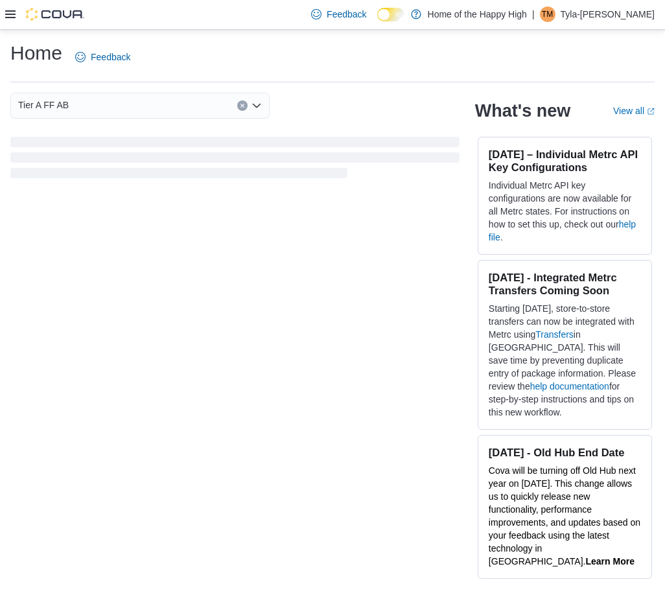
click at [17, 16] on div at bounding box center [44, 14] width 79 height 13
click at [13, 15] on icon at bounding box center [10, 14] width 10 height 8
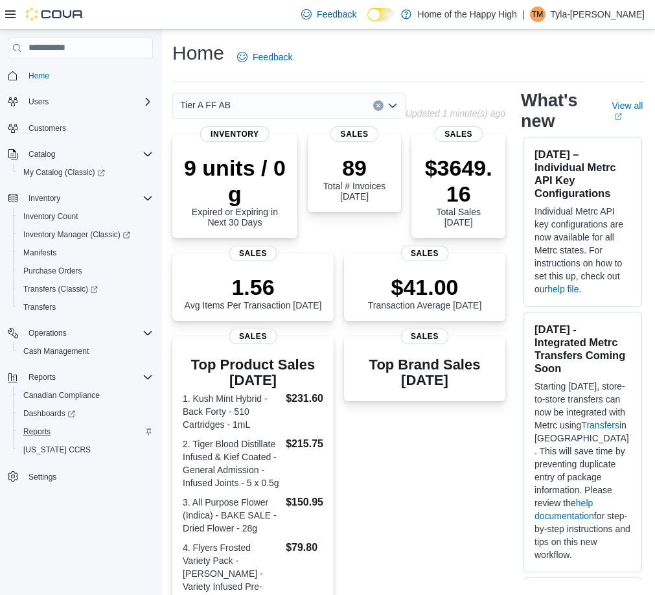
click at [66, 435] on div "Reports" at bounding box center [85, 432] width 135 height 16
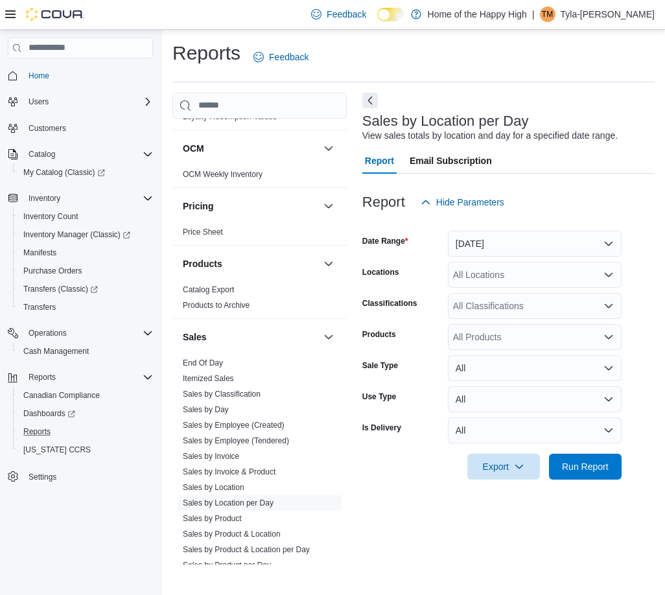
scroll to position [648, 0]
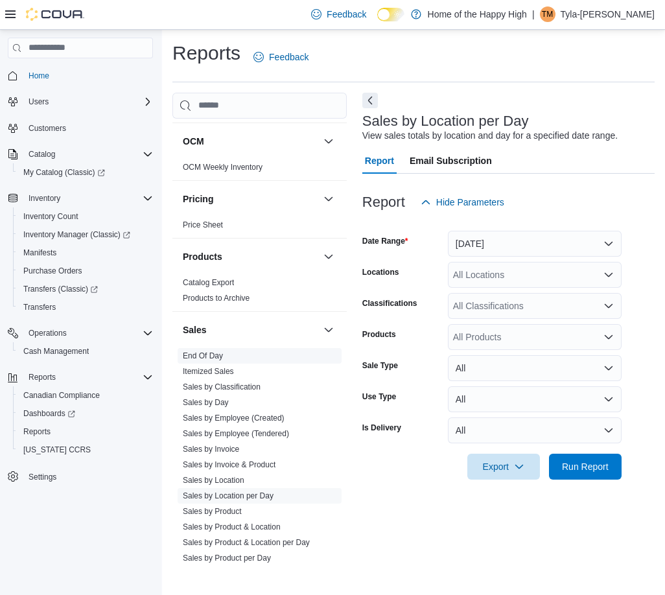
click at [219, 353] on link "End Of Day" at bounding box center [203, 355] width 40 height 9
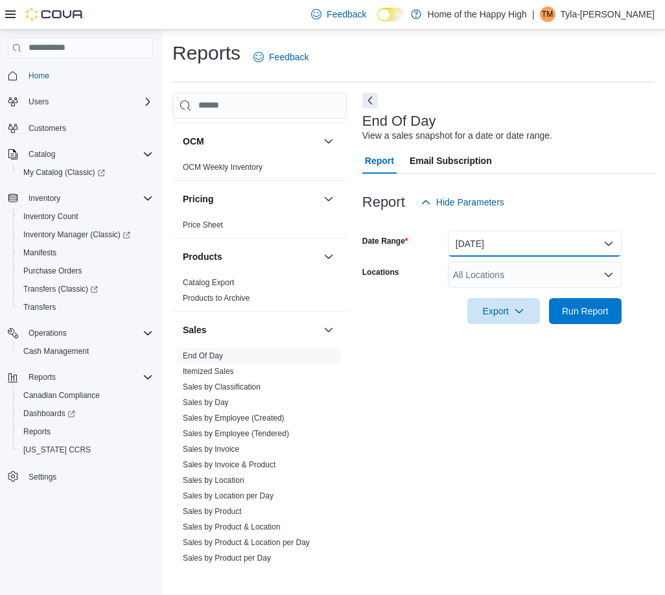
click at [547, 236] on button "[DATE]" at bounding box center [535, 244] width 174 height 26
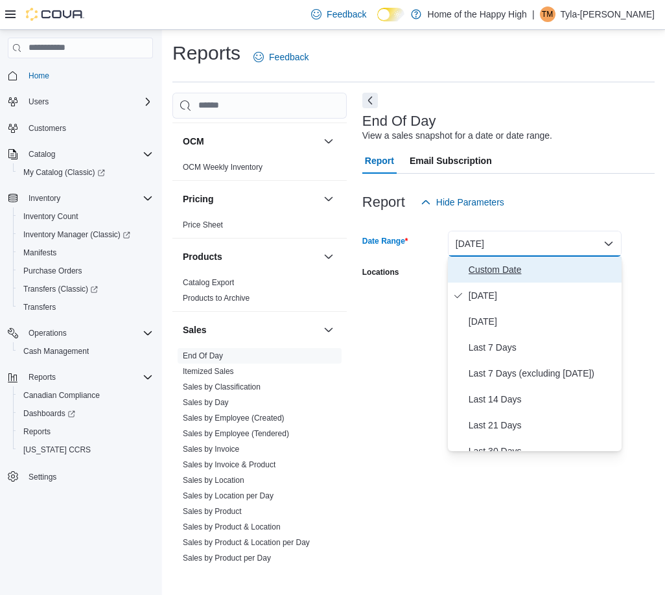
click at [508, 262] on span "Custom Date" at bounding box center [543, 270] width 148 height 16
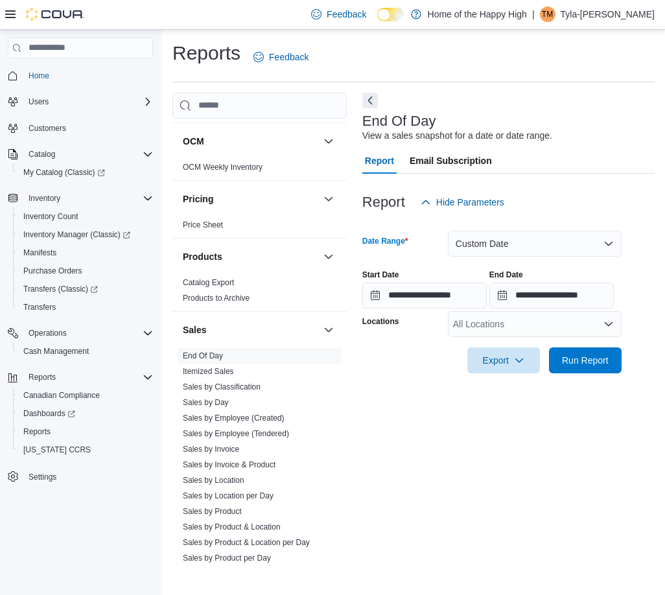
click at [572, 322] on div "All Locations" at bounding box center [535, 324] width 174 height 26
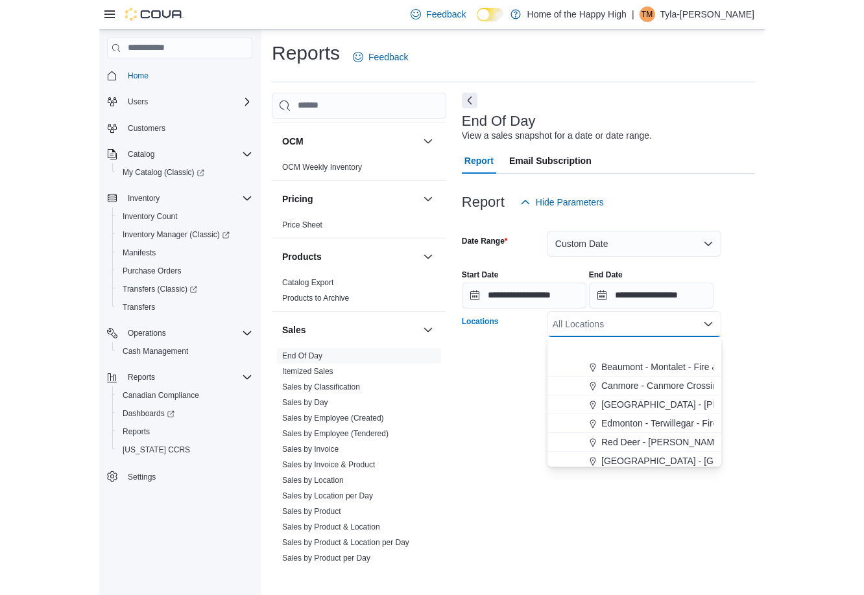
scroll to position [194, 0]
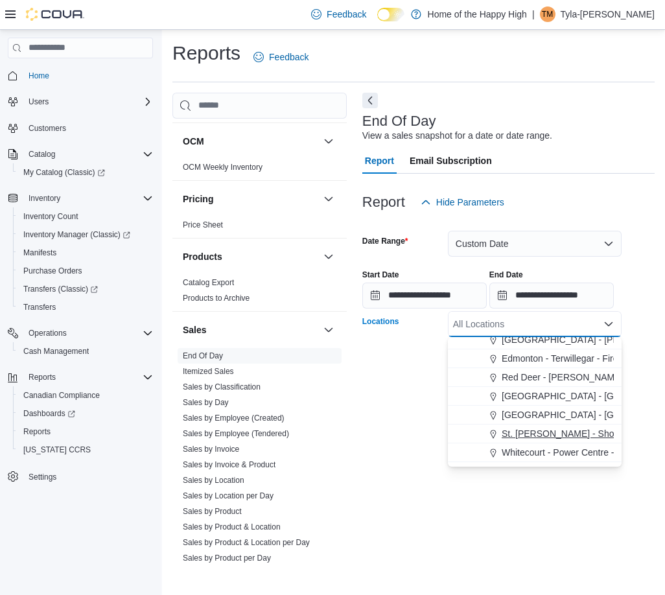
click at [513, 429] on span "St. [PERSON_NAME] - Shoppes @ [PERSON_NAME] - Fire & Flower" at bounding box center [643, 433] width 283 height 13
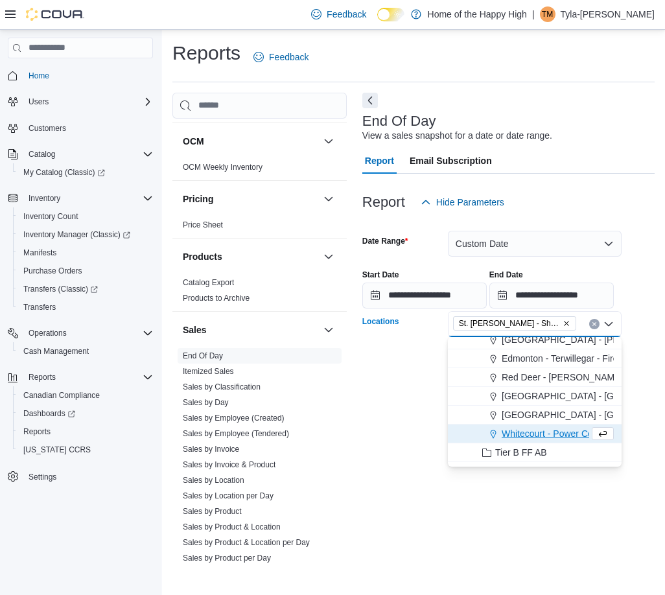
click at [633, 213] on div "Report Hide Parameters" at bounding box center [508, 202] width 292 height 26
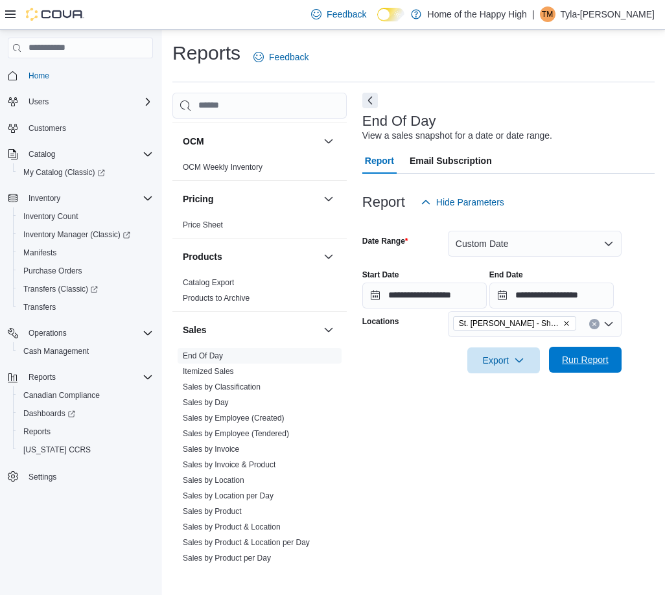
click at [592, 355] on span "Run Report" at bounding box center [585, 359] width 47 height 13
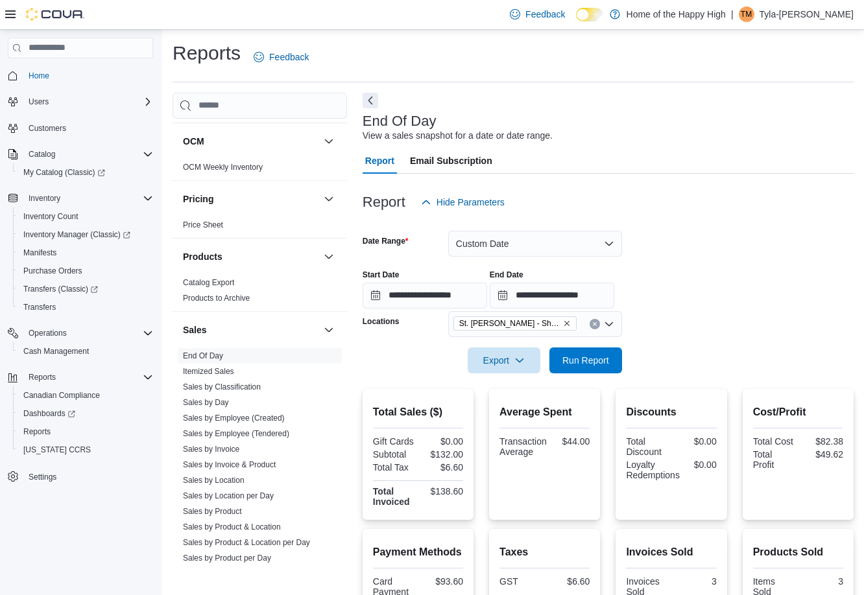
click at [641, 293] on div "**********" at bounding box center [607, 283] width 491 height 49
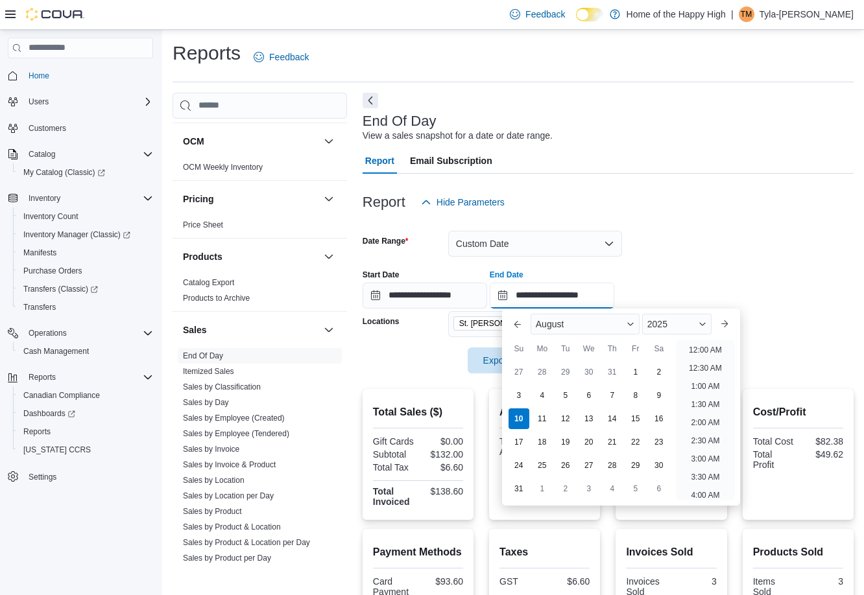
click at [614, 292] on input "**********" at bounding box center [551, 296] width 124 height 26
click at [664, 366] on li "11:00 AM" at bounding box center [704, 361] width 43 height 16
type input "**********"
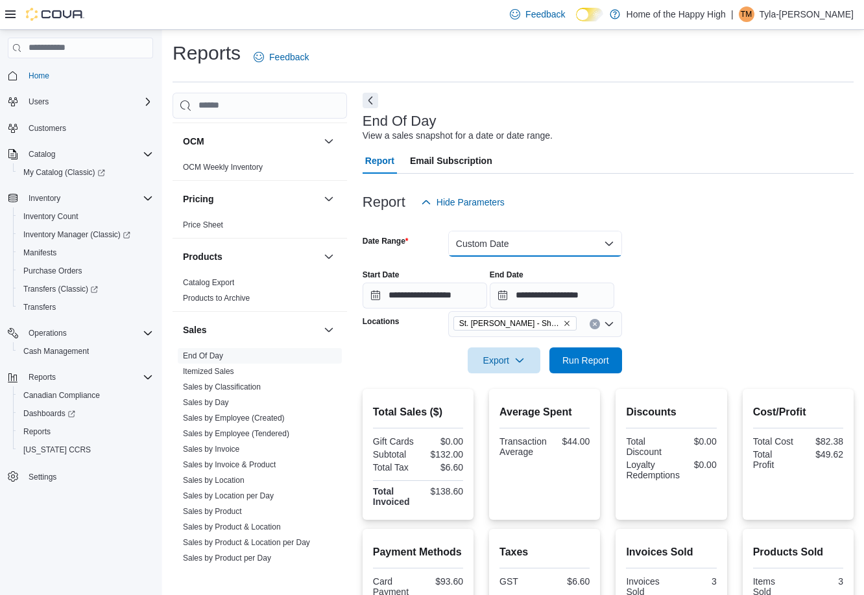
click at [528, 248] on button "Custom Date" at bounding box center [535, 244] width 174 height 26
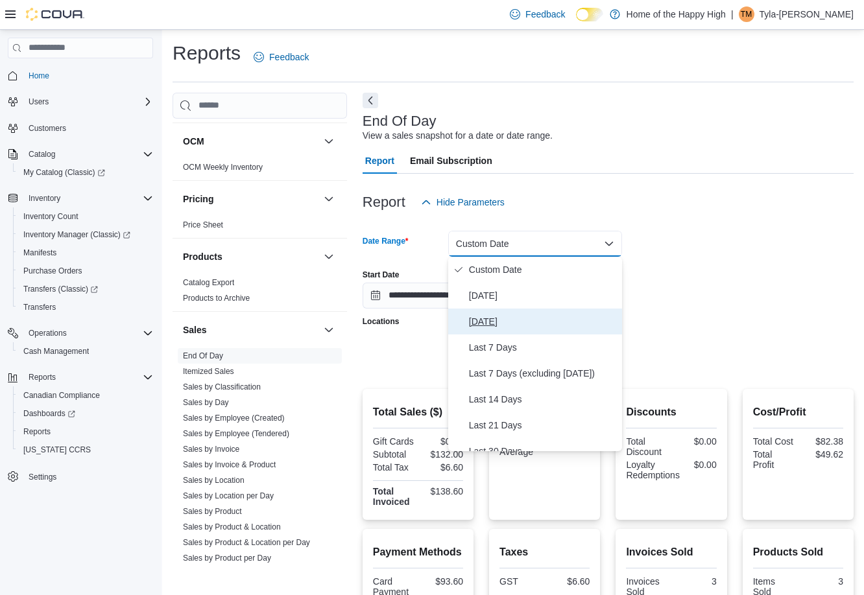
click at [481, 322] on span "[DATE]" at bounding box center [543, 322] width 148 height 16
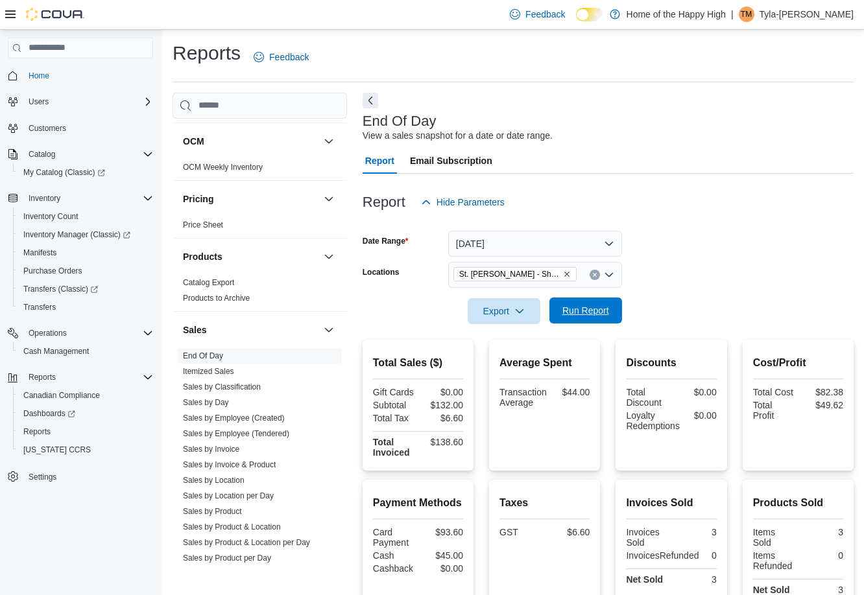
click at [589, 312] on span "Run Report" at bounding box center [585, 310] width 47 height 13
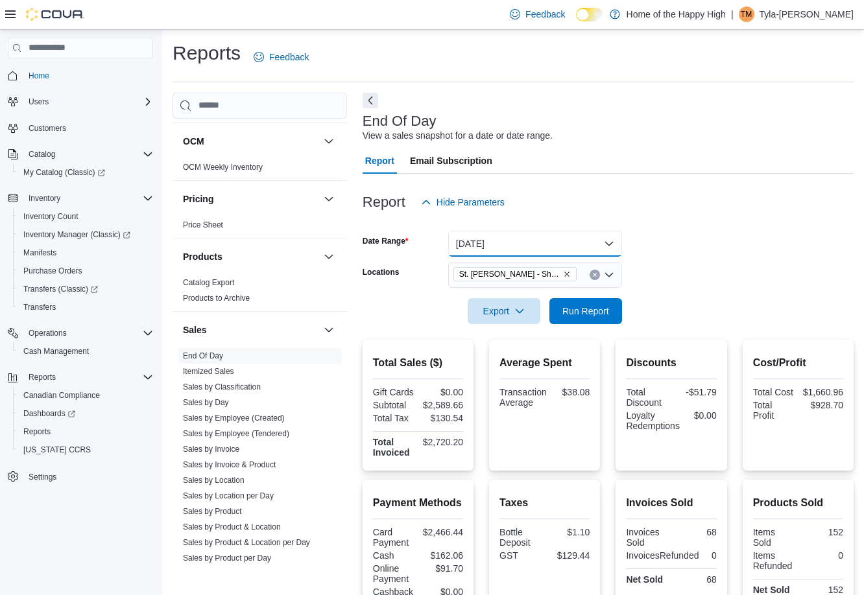
click at [610, 236] on button "[DATE]" at bounding box center [535, 244] width 174 height 26
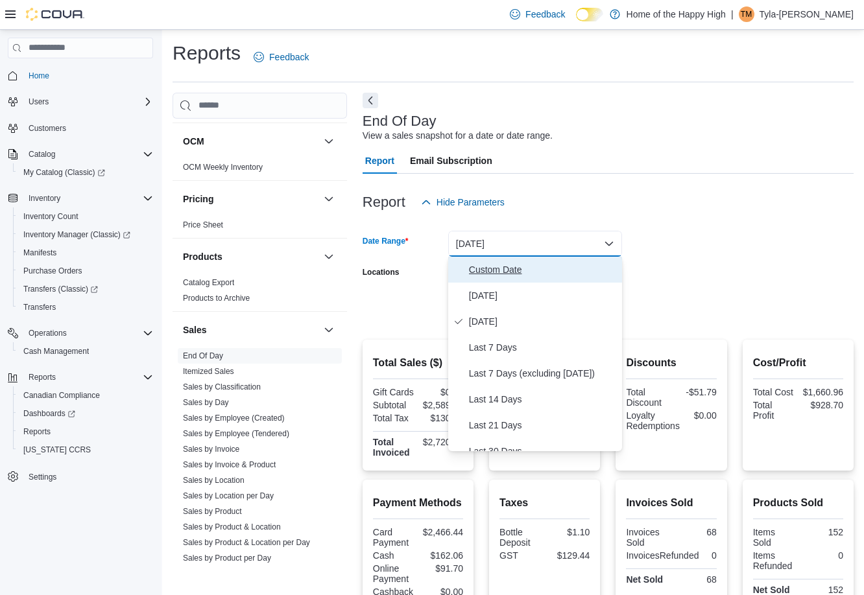
click at [565, 263] on span "Custom Date" at bounding box center [543, 270] width 148 height 16
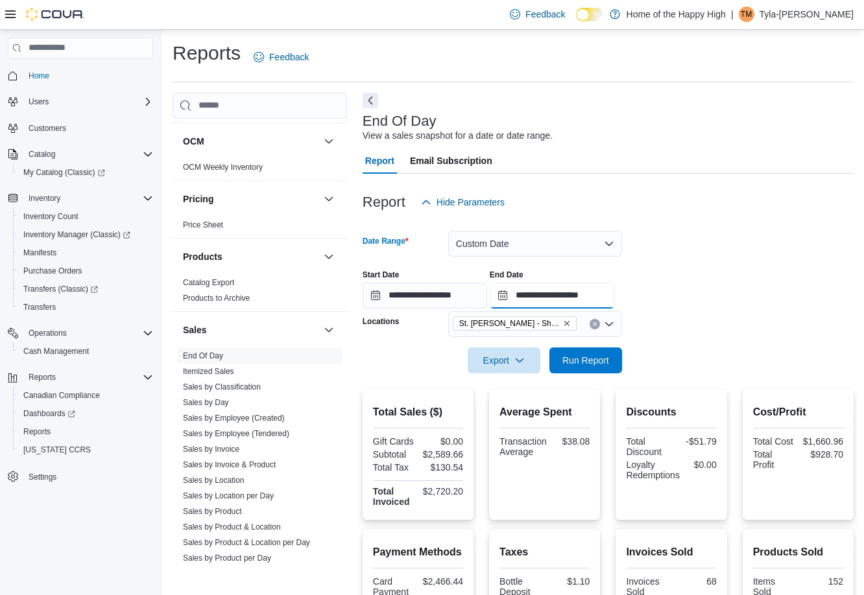
click at [614, 296] on input "**********" at bounding box center [551, 296] width 124 height 26
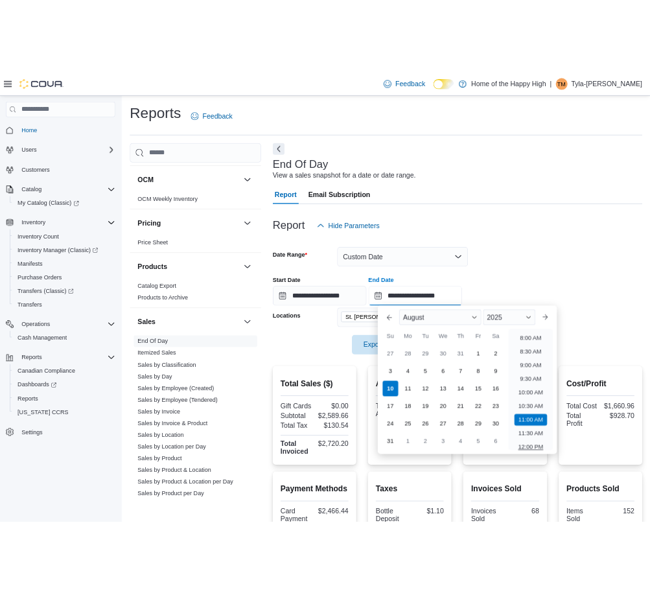
scroll to position [310, 0]
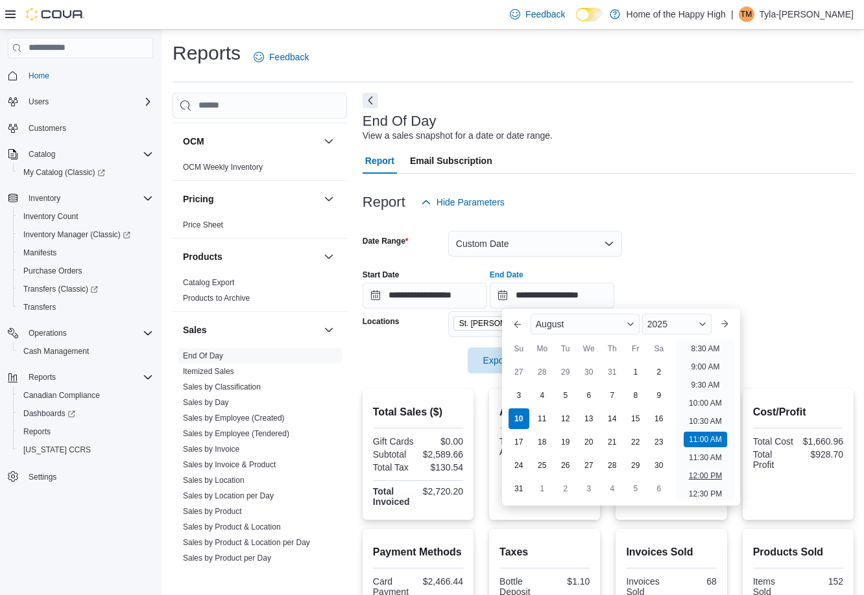
click at [664, 476] on li "12:00 PM" at bounding box center [704, 476] width 43 height 16
type input "**********"
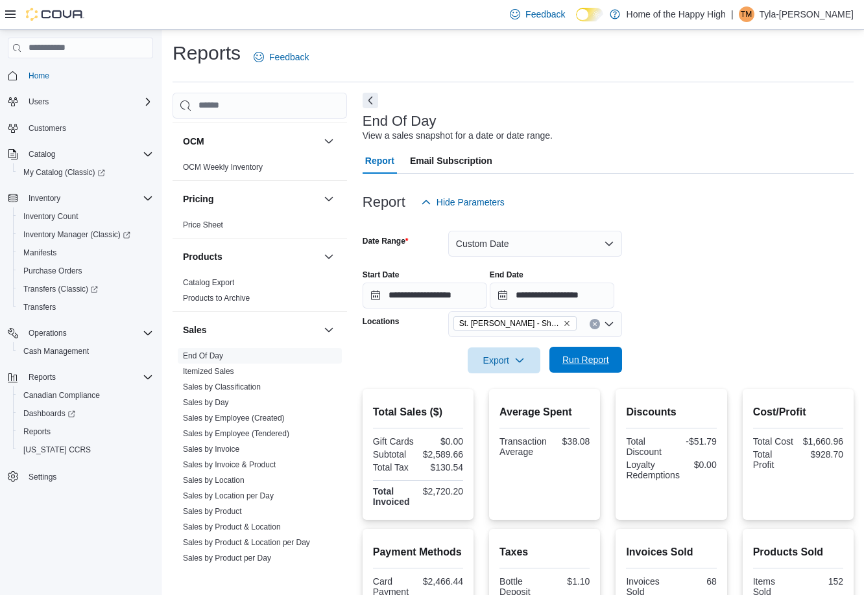
click at [604, 351] on span "Run Report" at bounding box center [585, 360] width 57 height 26
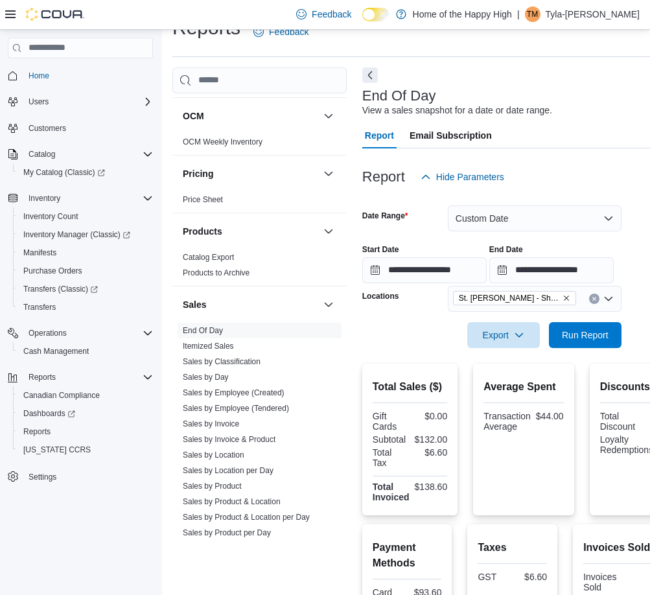
scroll to position [65, 0]
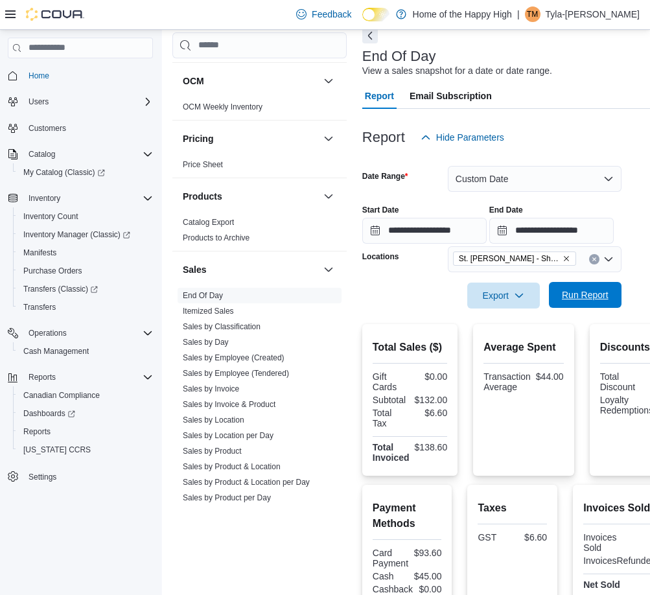
click at [598, 293] on span "Run Report" at bounding box center [585, 294] width 47 height 13
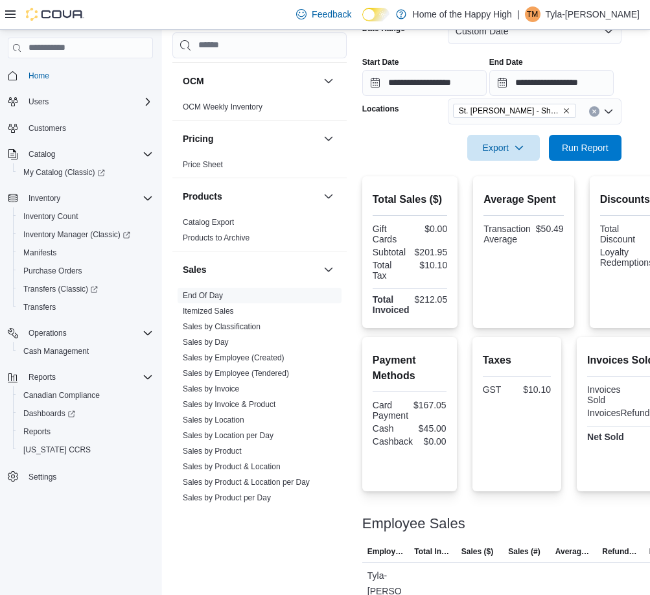
scroll to position [183, 0]
